Goal: Contribute content

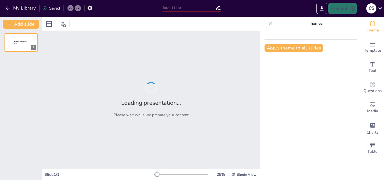
type input "La Ciencia Medieval: Conceptos y Tipos en la Historia"
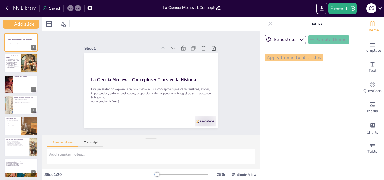
checkbox input "true"
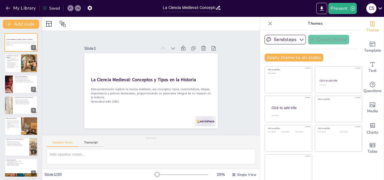
checkbox input "true"
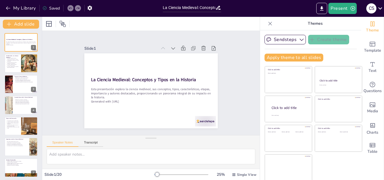
checkbox input "true"
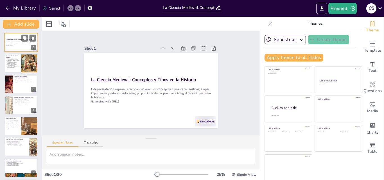
checkbox input "true"
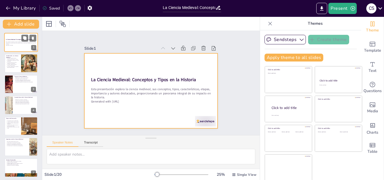
click at [22, 48] on div at bounding box center [21, 42] width 34 height 19
checkbox input "true"
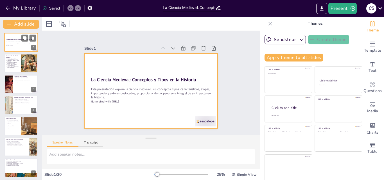
checkbox input "true"
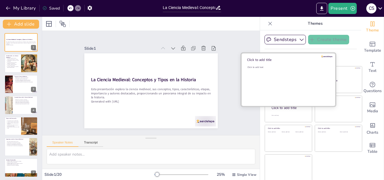
checkbox input "true"
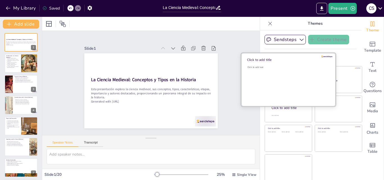
checkbox input "true"
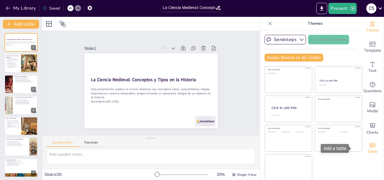
click at [369, 147] on icon "Add a table" at bounding box center [372, 145] width 6 height 4
checkbox input "true"
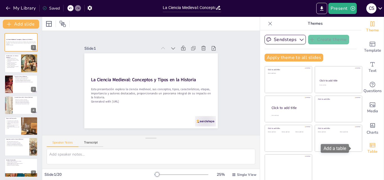
checkbox input "true"
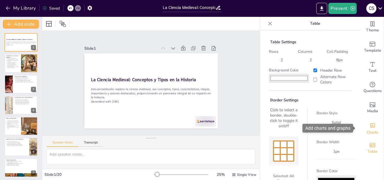
click at [369, 127] on icon "Add charts and graphs" at bounding box center [372, 125] width 6 height 6
checkbox input "true"
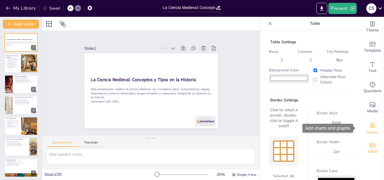
checkbox input "true"
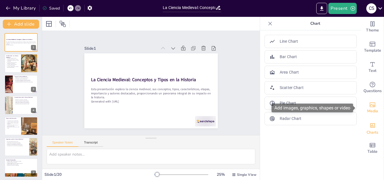
click at [369, 109] on span "Media" at bounding box center [372, 111] width 11 height 6
checkbox input "true"
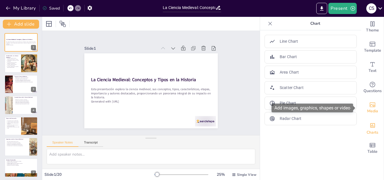
checkbox input "true"
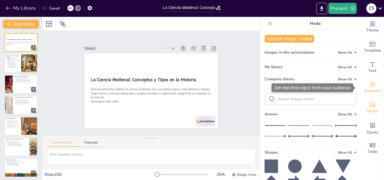
click at [371, 90] on span "Questions" at bounding box center [372, 91] width 18 height 6
checkbox input "true"
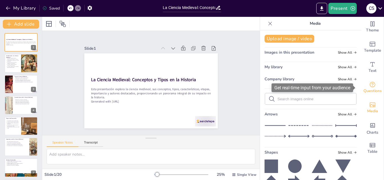
checkbox input "true"
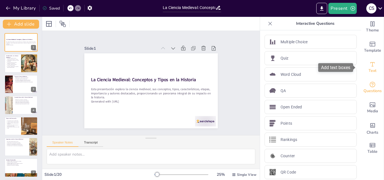
click at [370, 62] on icon "Add text boxes" at bounding box center [372, 64] width 4 height 4
checkbox input "true"
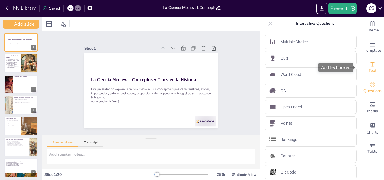
checkbox input "true"
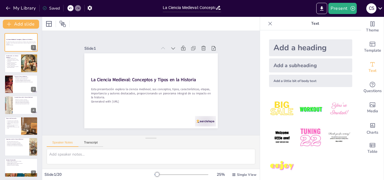
click at [277, 107] on img at bounding box center [282, 109] width 26 height 26
checkbox input "true"
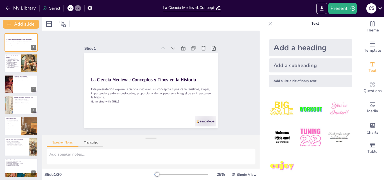
checkbox input "true"
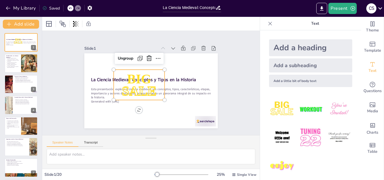
checkbox input "true"
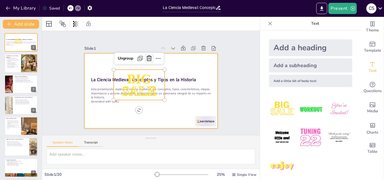
checkbox input "true"
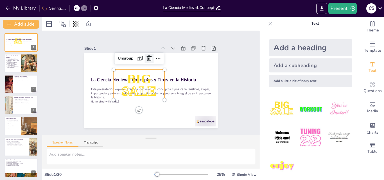
click at [168, 65] on icon at bounding box center [171, 68] width 7 height 7
checkbox input "true"
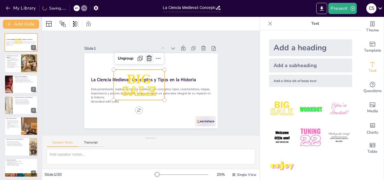
checkbox input "true"
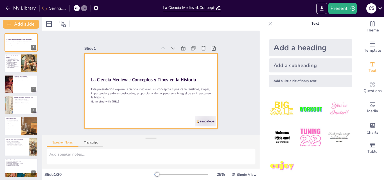
checkbox input "true"
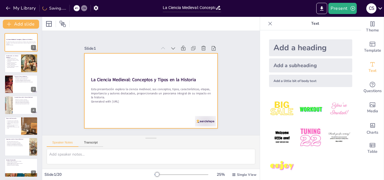
checkbox input "true"
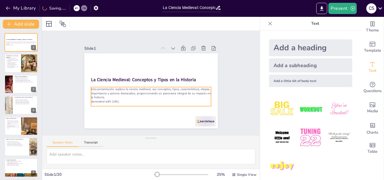
checkbox input "true"
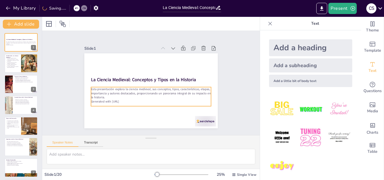
checkbox input "true"
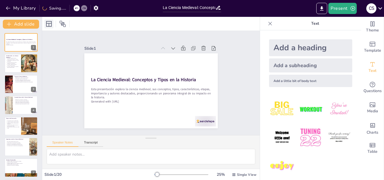
click at [51, 21] on icon at bounding box center [49, 24] width 6 height 6
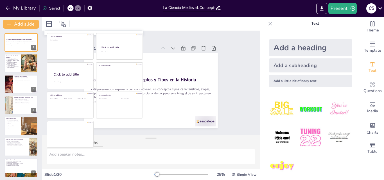
checkbox input "true"
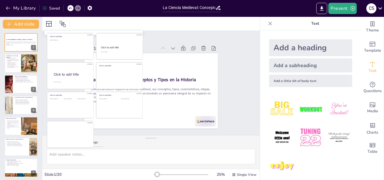
checkbox input "true"
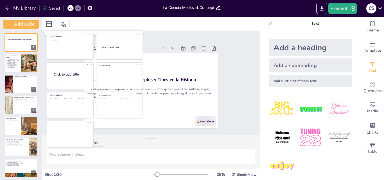
checkbox input "true"
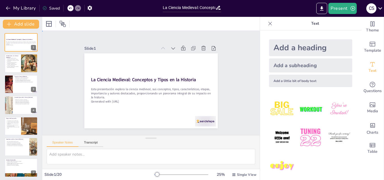
click at [227, 48] on div "Slide 1 La Ciencia Medieval: Conceptos y Tipos en la Historia Esta presentación…" at bounding box center [151, 83] width 188 height 161
checkbox input "true"
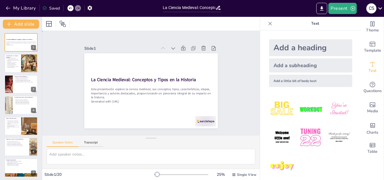
checkbox input "true"
click at [267, 22] on icon at bounding box center [270, 24] width 6 height 6
checkbox input "true"
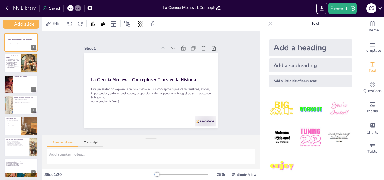
checkbox input "true"
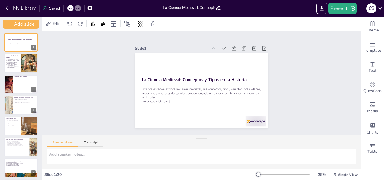
checkbox input "true"
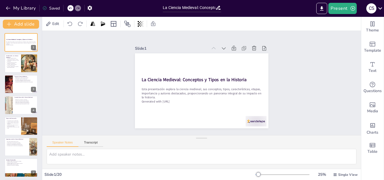
checkbox input "true"
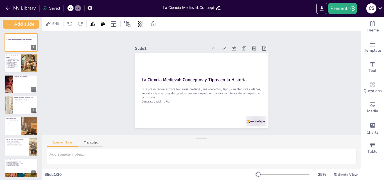
checkbox input "true"
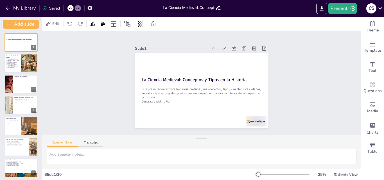
checkbox input "true"
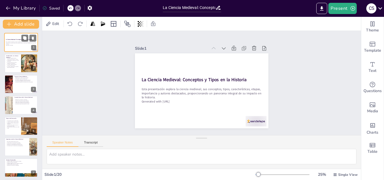
checkbox input "true"
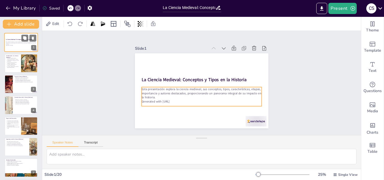
checkbox input "true"
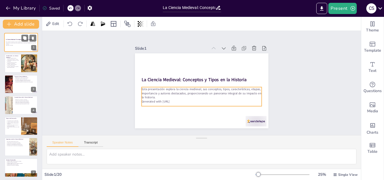
click at [20, 45] on p "Generated with [URL]" at bounding box center [21, 45] width 30 height 1
checkbox input "true"
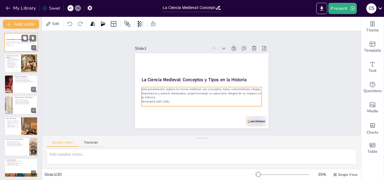
checkbox input "true"
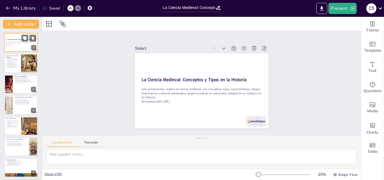
click at [20, 45] on p "Generated with [URL]" at bounding box center [21, 45] width 30 height 1
checkbox input "true"
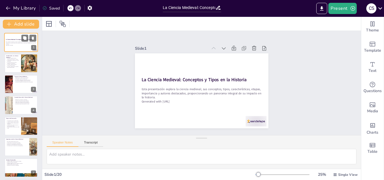
checkbox input "true"
click at [20, 45] on p "Generated with [URL]" at bounding box center [21, 45] width 30 height 1
checkbox input "true"
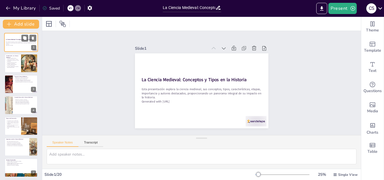
checkbox input "true"
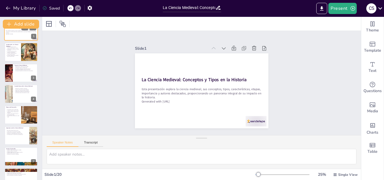
checkbox input "true"
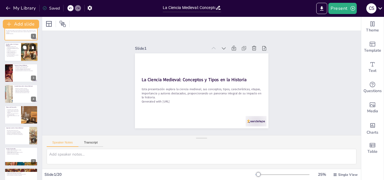
click at [20, 53] on div at bounding box center [21, 52] width 34 height 19
type textarea "Lo ipsumd si ametconsectet ad el seddoeiusm t incidi utlab etd magnaali en ad m…"
checkbox input "true"
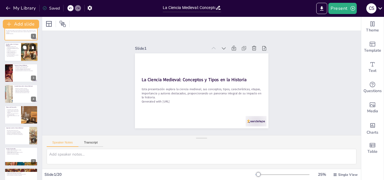
checkbox input "true"
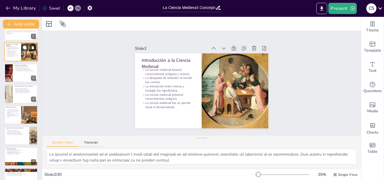
scroll to position [0, 0]
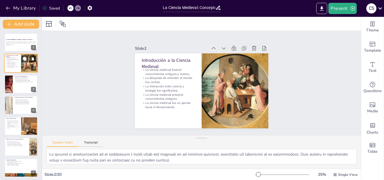
checkbox input "true"
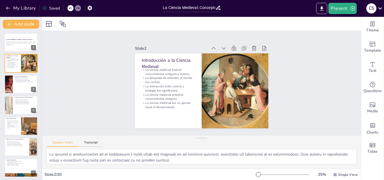
checkbox input "true"
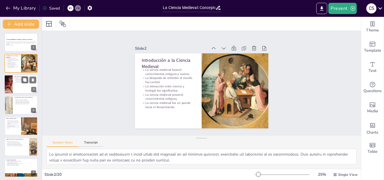
checkbox input "true"
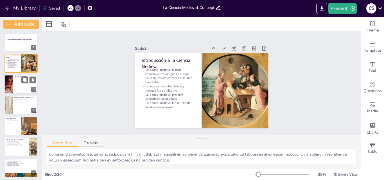
checkbox input "true"
click at [20, 85] on div at bounding box center [21, 84] width 34 height 19
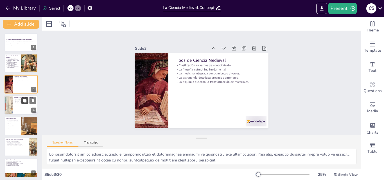
click at [22, 103] on button at bounding box center [24, 100] width 7 height 7
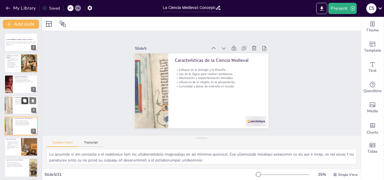
scroll to position [22, 0]
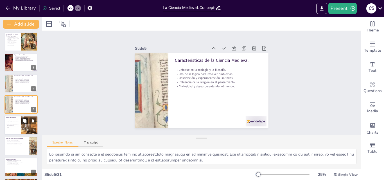
click at [24, 120] on icon at bounding box center [24, 120] width 3 height 3
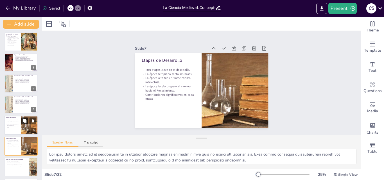
scroll to position [63, 0]
